Goal: Information Seeking & Learning: Learn about a topic

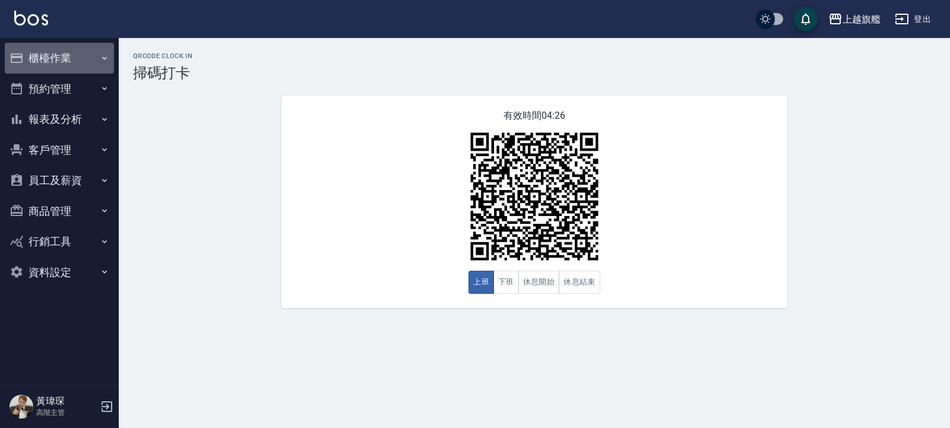
click at [68, 51] on button "櫃檯作業" at bounding box center [59, 58] width 109 height 31
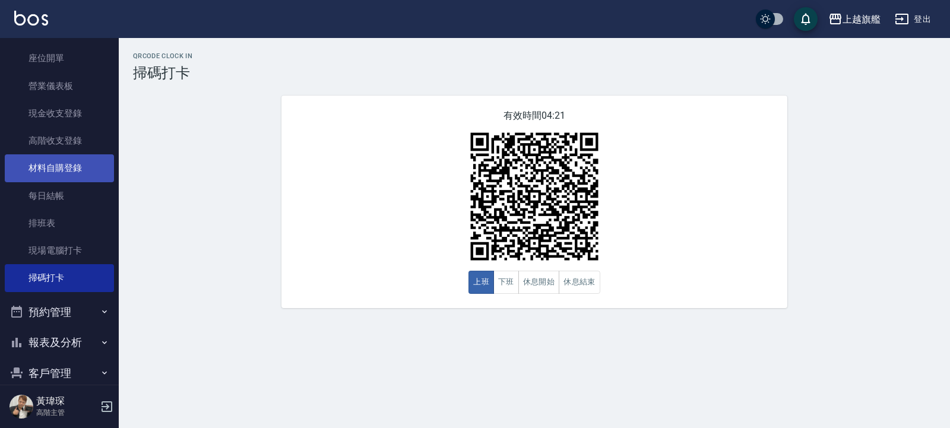
scroll to position [142, 0]
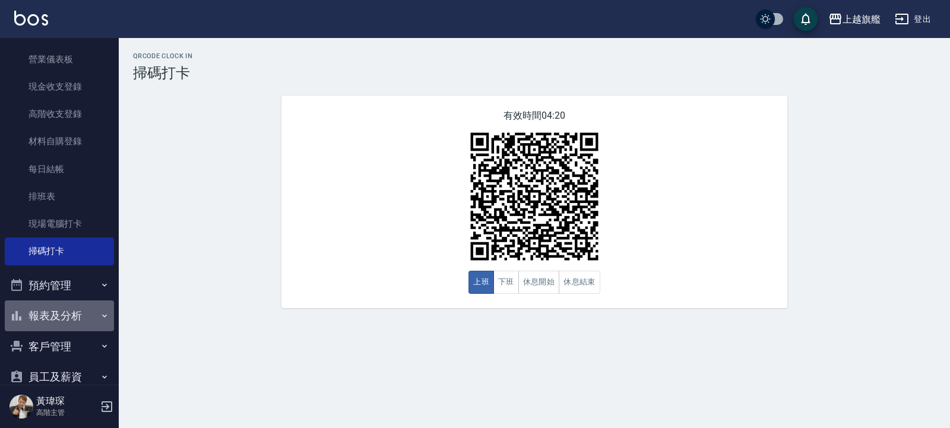
click at [62, 308] on button "報表及分析" at bounding box center [59, 315] width 109 height 31
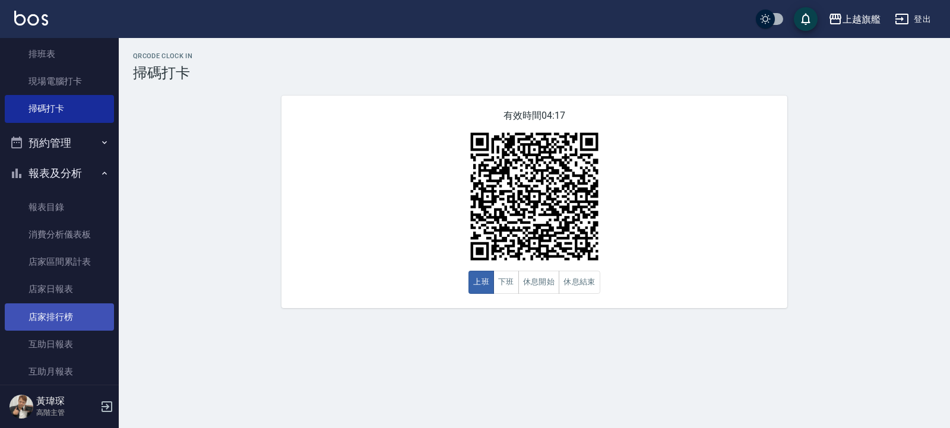
scroll to position [356, 0]
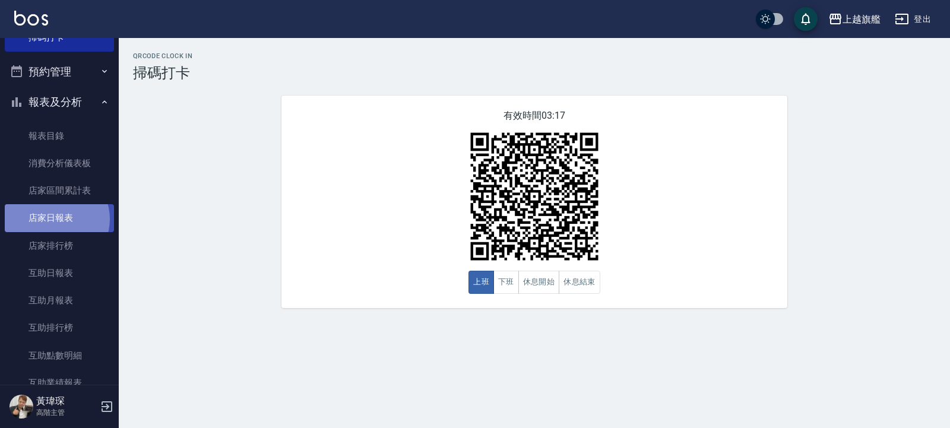
click at [56, 219] on link "店家日報表" at bounding box center [59, 217] width 109 height 27
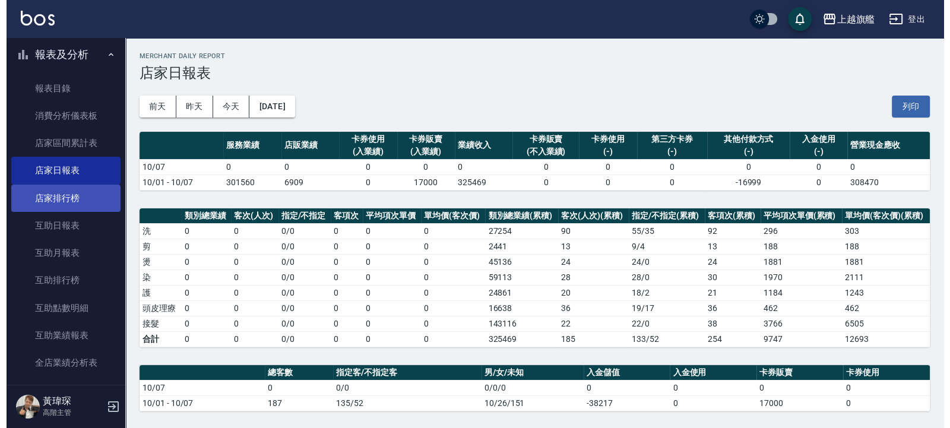
scroll to position [427, 0]
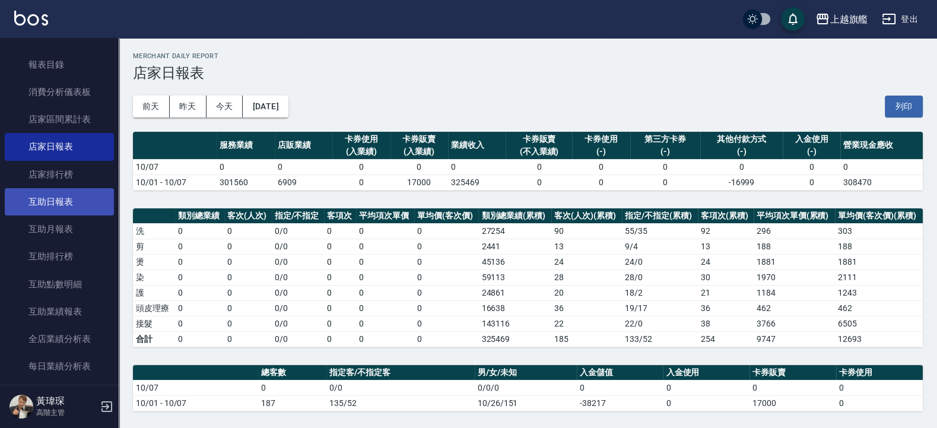
click at [70, 198] on link "互助日報表" at bounding box center [59, 201] width 109 height 27
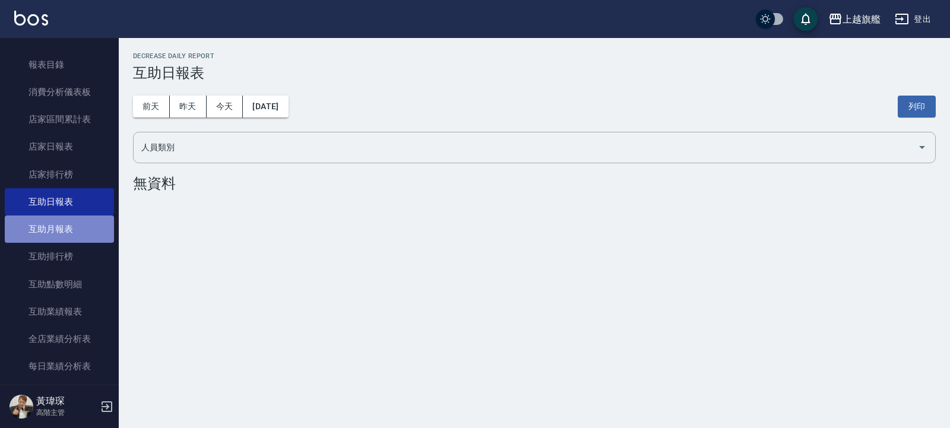
click at [64, 223] on link "互助月報表" at bounding box center [59, 228] width 109 height 27
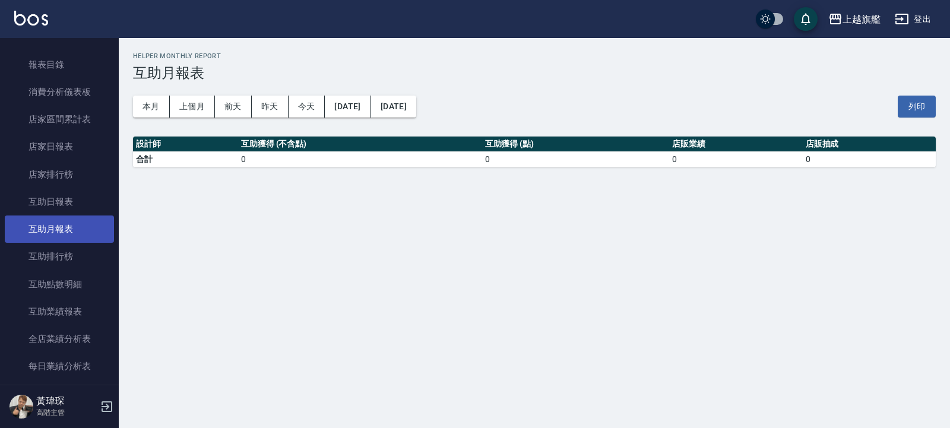
scroll to position [499, 0]
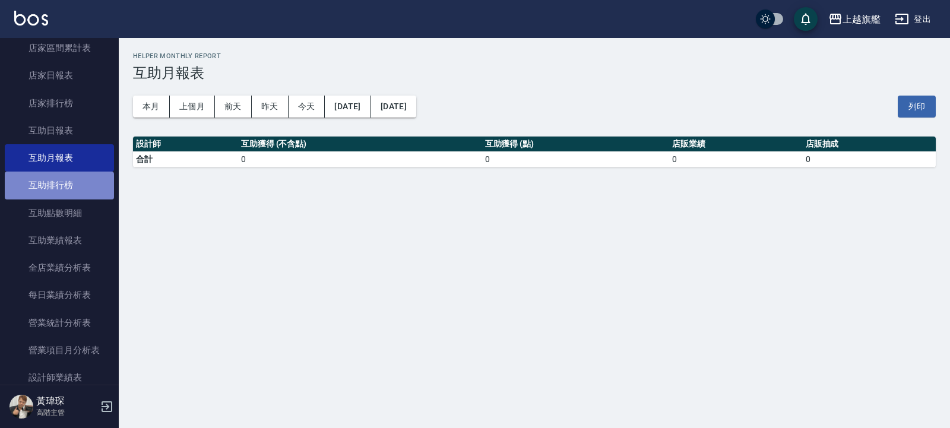
click at [59, 190] on link "互助排行榜" at bounding box center [59, 185] width 109 height 27
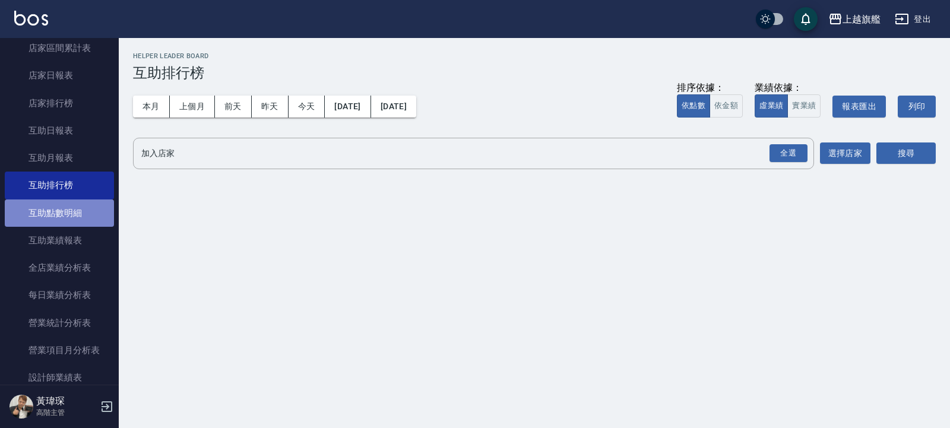
click at [62, 204] on link "互助點數明細" at bounding box center [59, 212] width 109 height 27
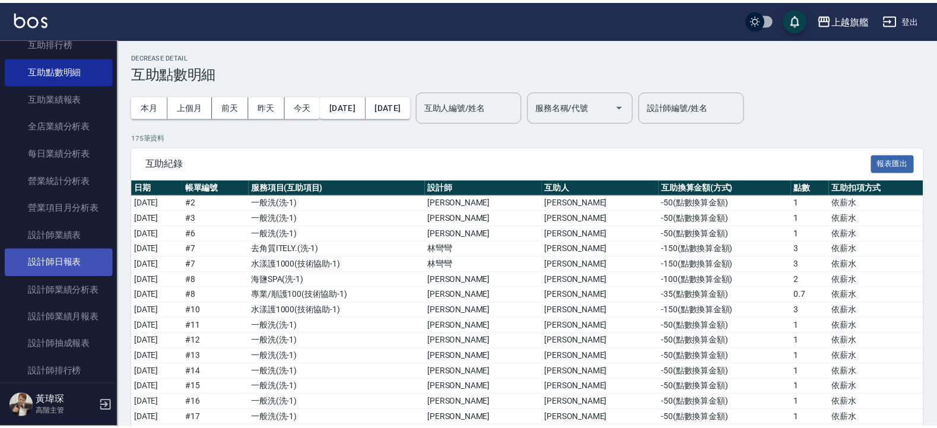
scroll to position [712, 0]
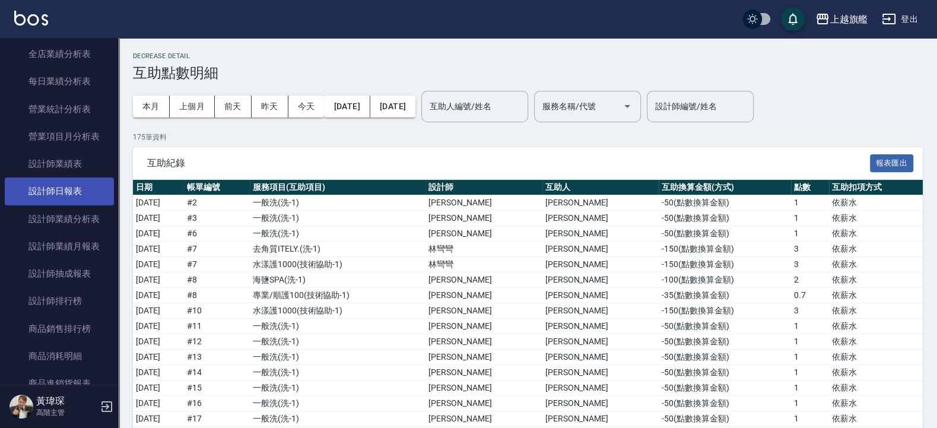
click at [58, 198] on link "設計師日報表" at bounding box center [59, 190] width 109 height 27
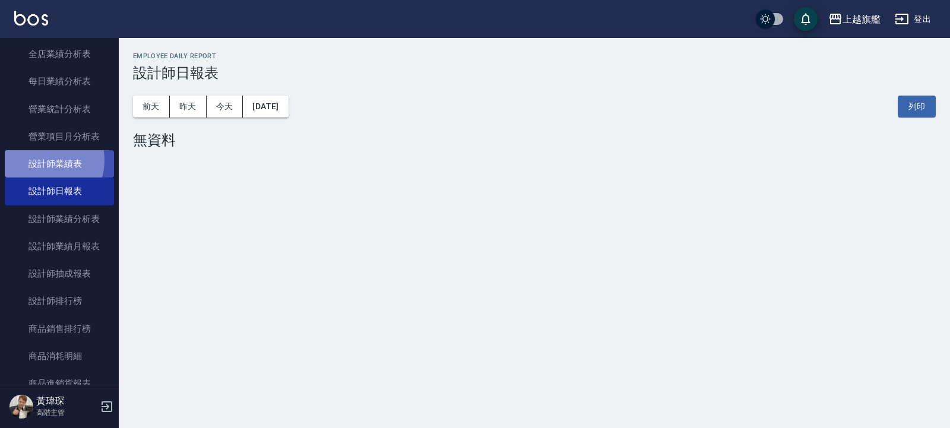
click at [42, 176] on link "設計師業績表" at bounding box center [59, 163] width 109 height 27
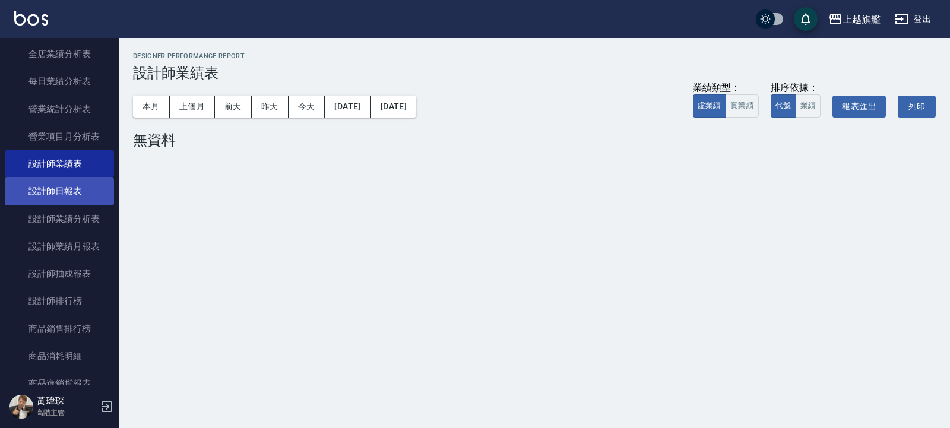
click at [33, 205] on link "設計師日報表" at bounding box center [59, 190] width 109 height 27
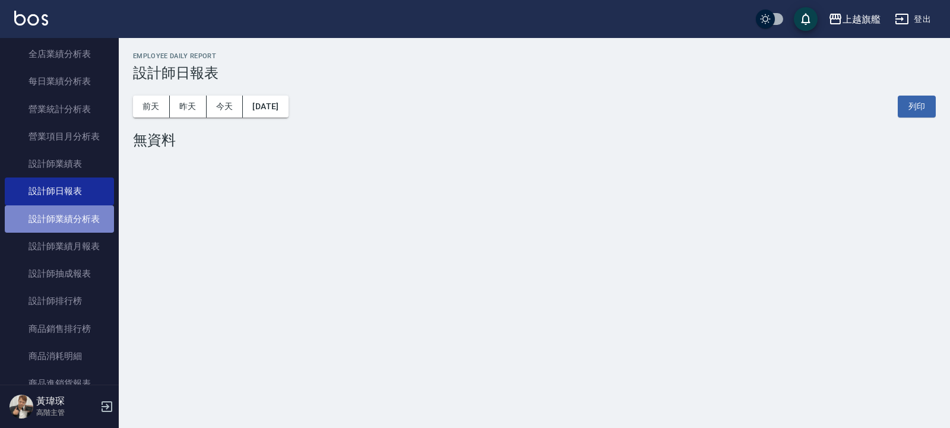
click at [59, 228] on link "設計師業績分析表" at bounding box center [59, 218] width 109 height 27
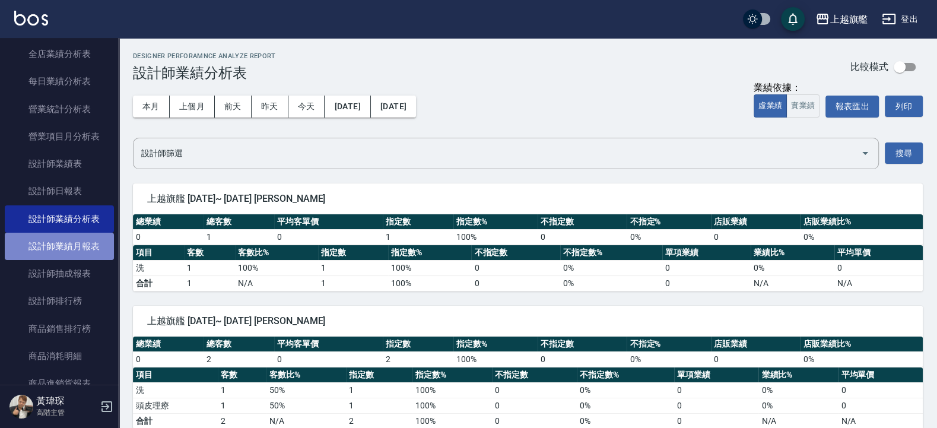
click at [56, 260] on link "設計師業績月報表" at bounding box center [59, 246] width 109 height 27
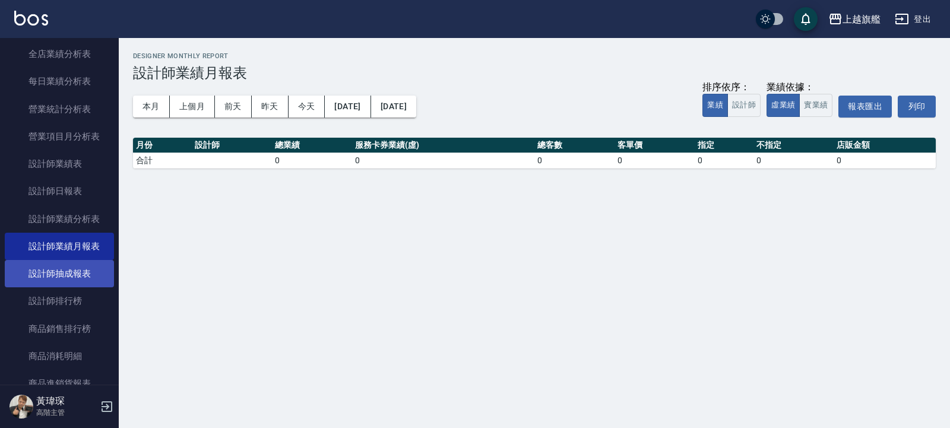
click at [46, 287] on link "設計師抽成報表" at bounding box center [59, 273] width 109 height 27
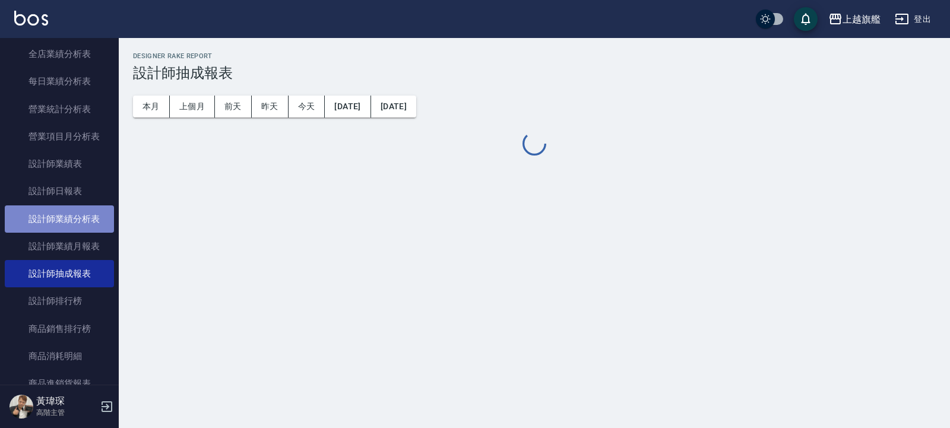
click at [80, 233] on link "設計師業績分析表" at bounding box center [59, 218] width 109 height 27
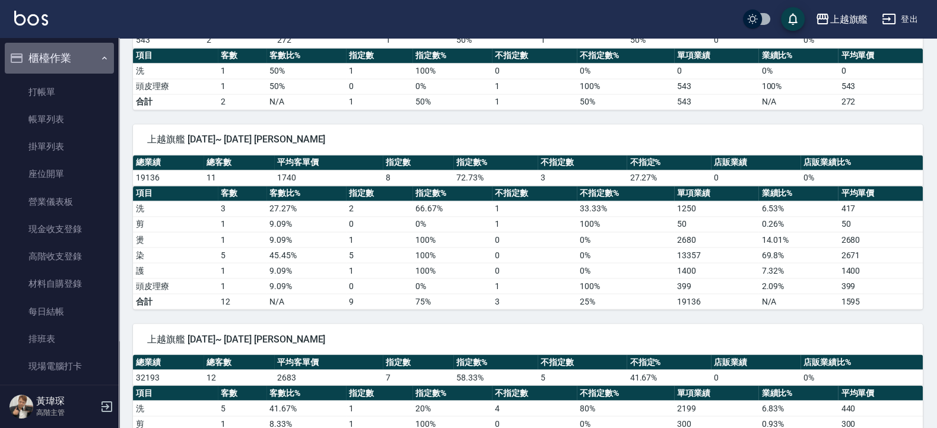
click at [91, 50] on button "櫃檯作業" at bounding box center [59, 58] width 109 height 31
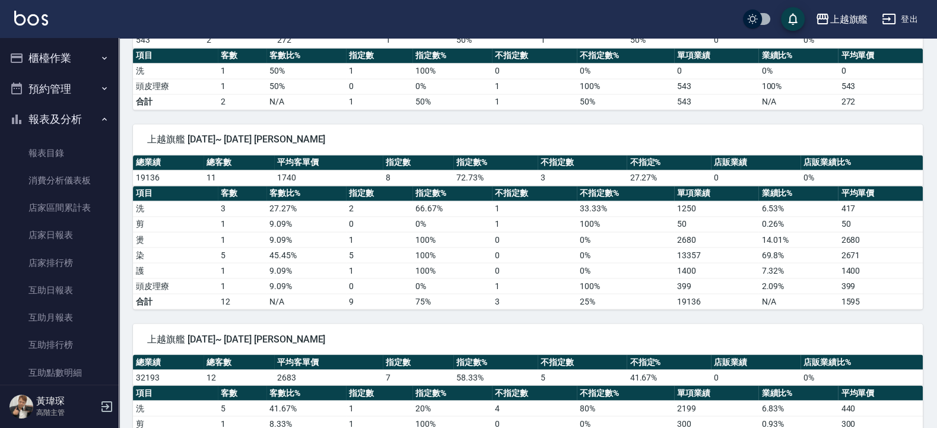
click at [100, 58] on icon "button" at bounding box center [104, 57] width 9 height 9
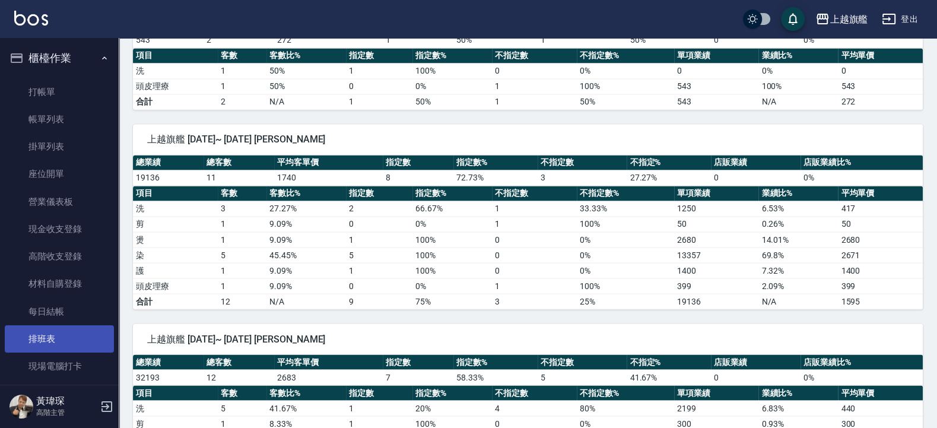
scroll to position [71, 0]
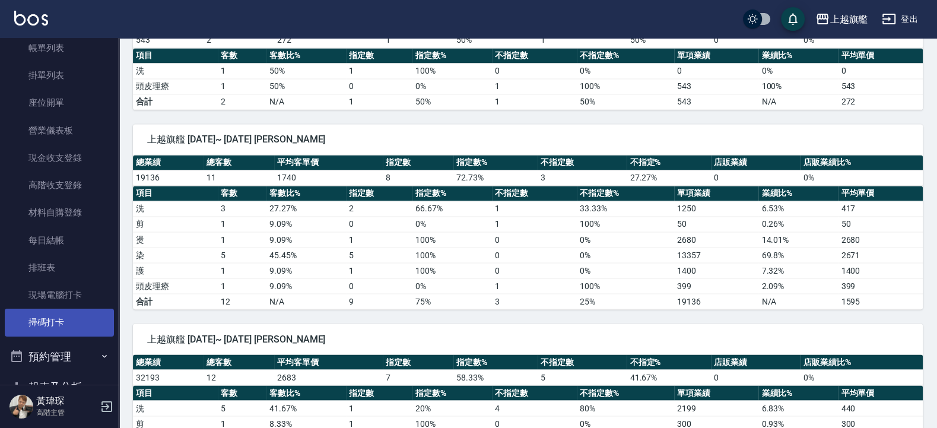
click at [47, 331] on link "掃碼打卡" at bounding box center [59, 322] width 109 height 27
